Goal: Information Seeking & Learning: Check status

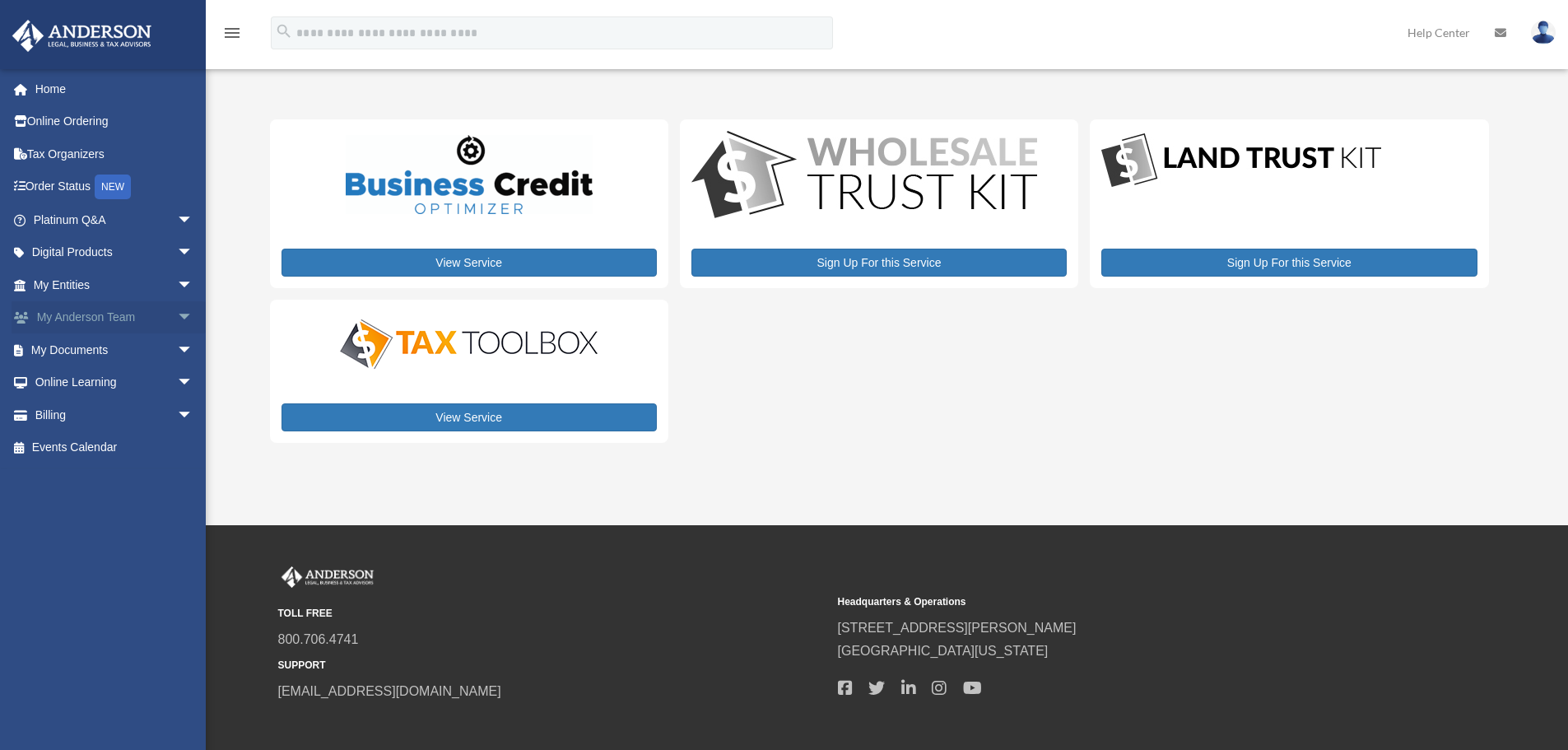
click at [177, 318] on span "arrow_drop_down" at bounding box center [194, 318] width 33 height 33
click at [94, 186] on link "Order Status NEW" at bounding box center [115, 186] width 206 height 33
click at [177, 216] on span "arrow_drop_down" at bounding box center [194, 220] width 33 height 33
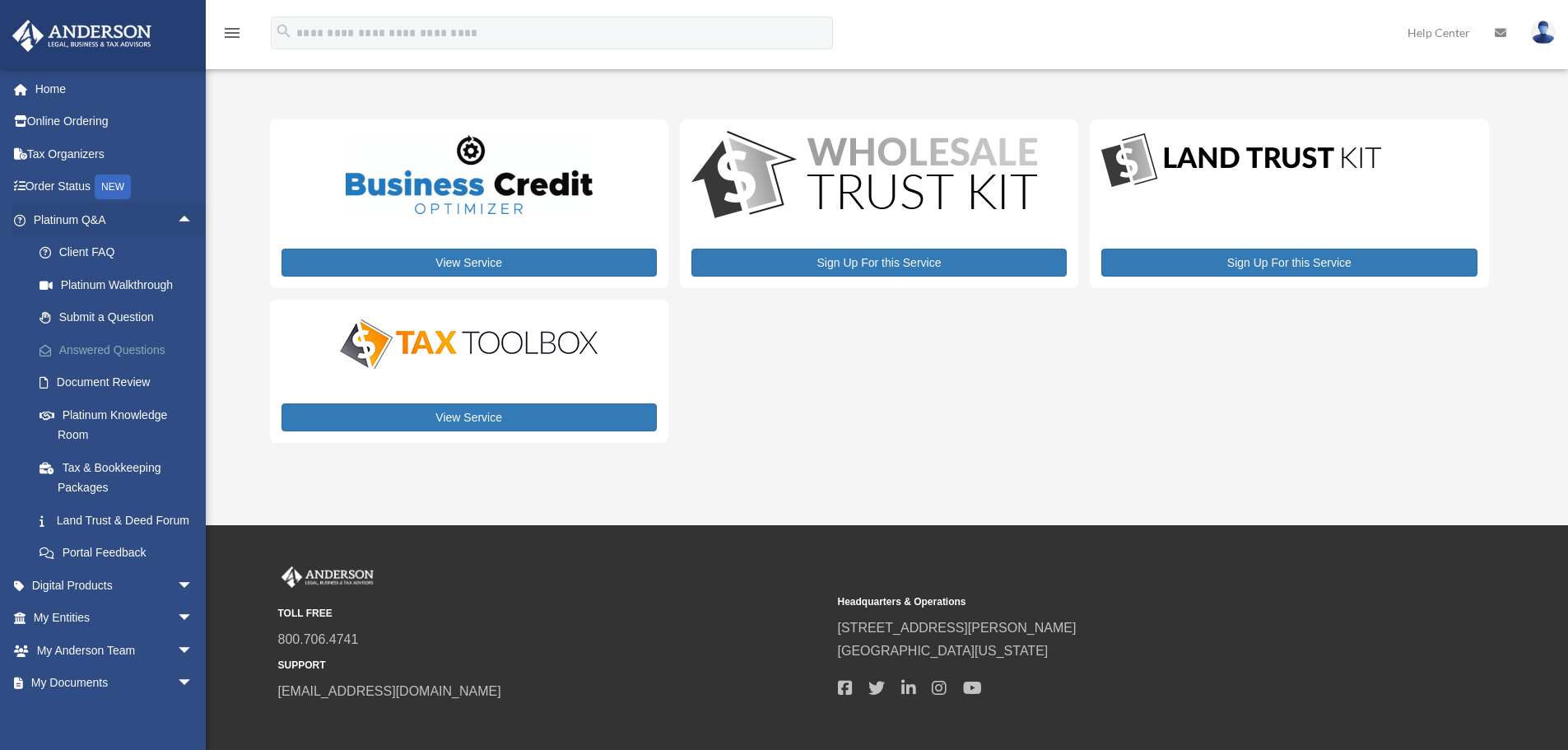
click at [138, 347] on link "Answered Questions" at bounding box center [120, 349] width 195 height 33
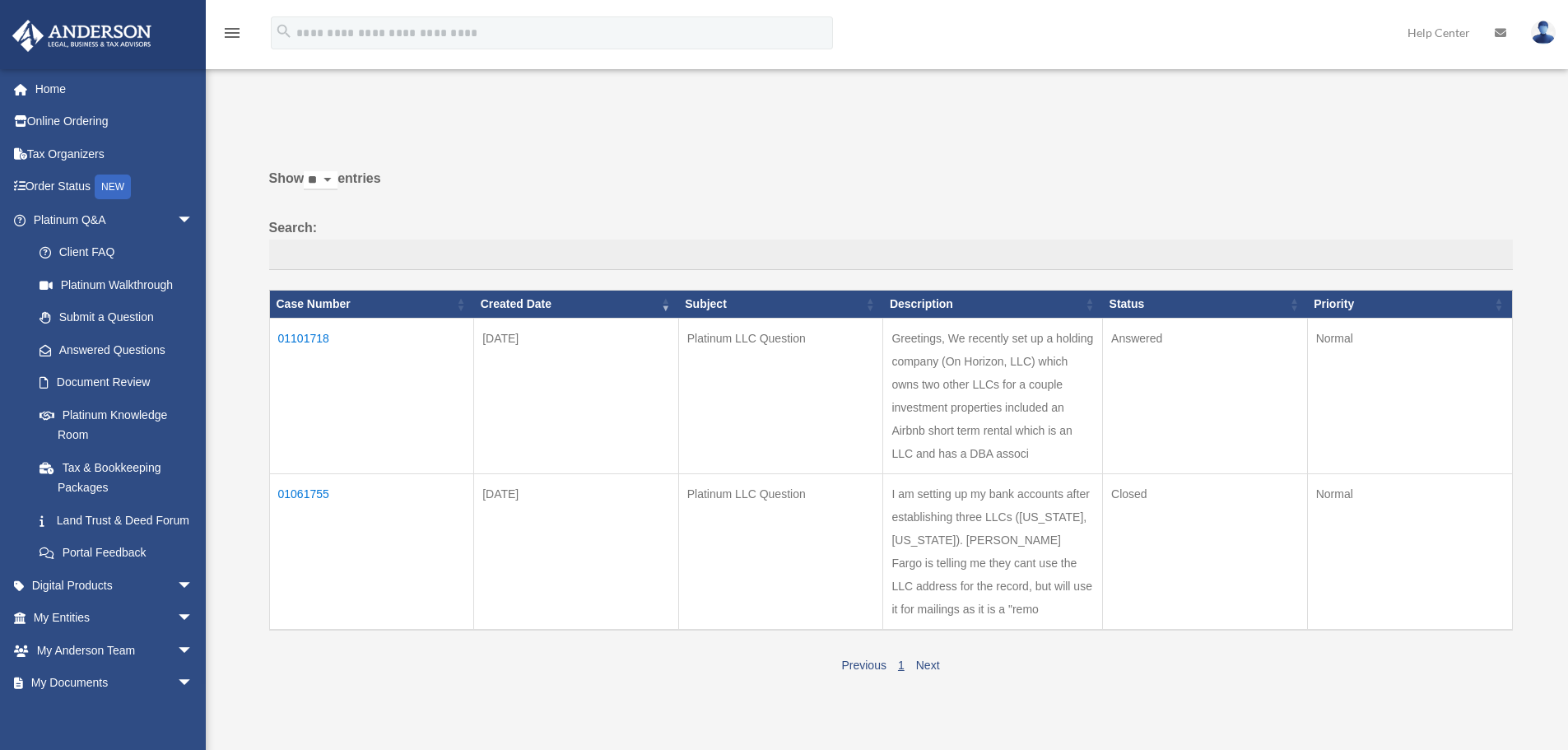
click at [298, 337] on td "01101718" at bounding box center [371, 395] width 204 height 156
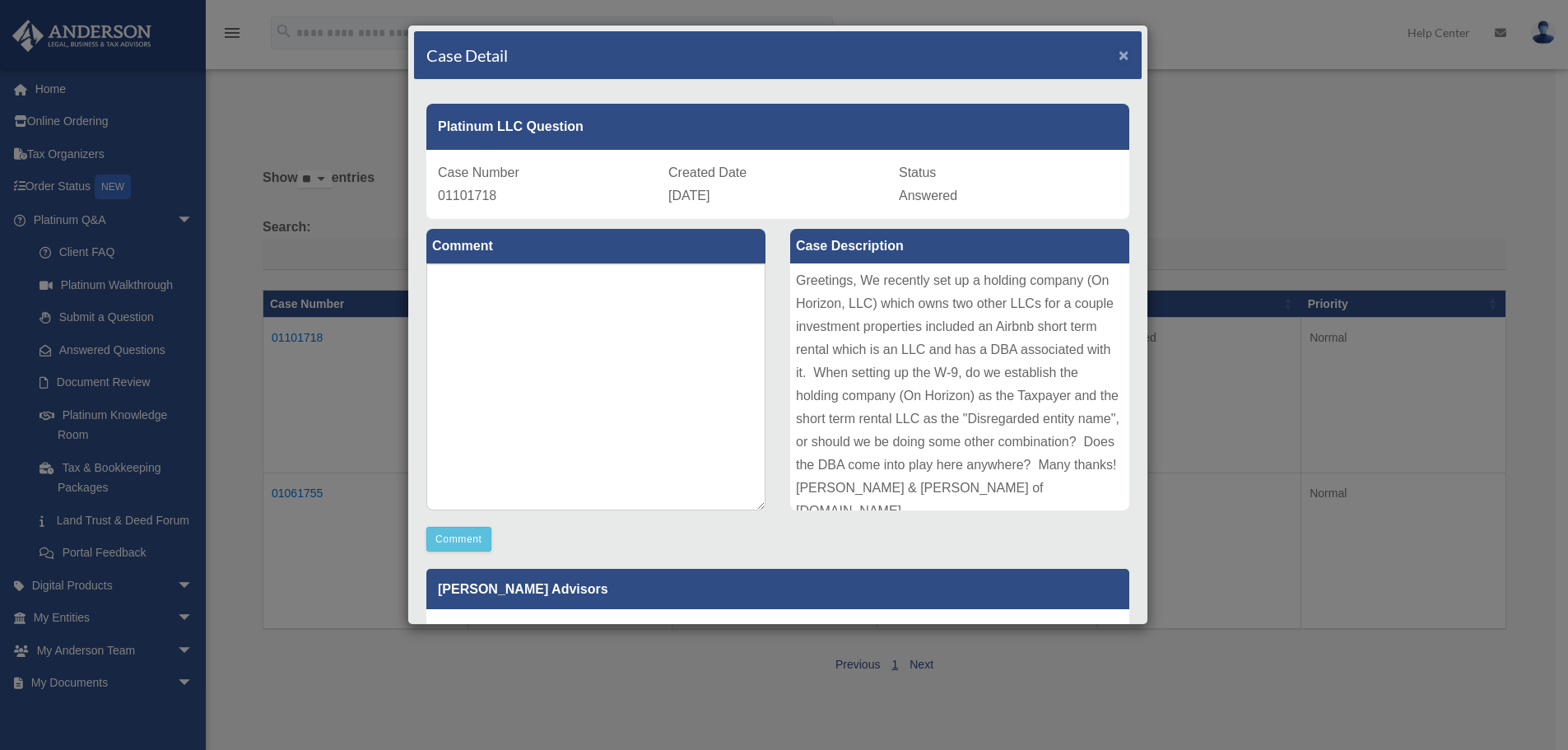
click at [1118, 51] on span "×" at bounding box center [1124, 54] width 11 height 19
